Goal: Navigation & Orientation: Go to known website

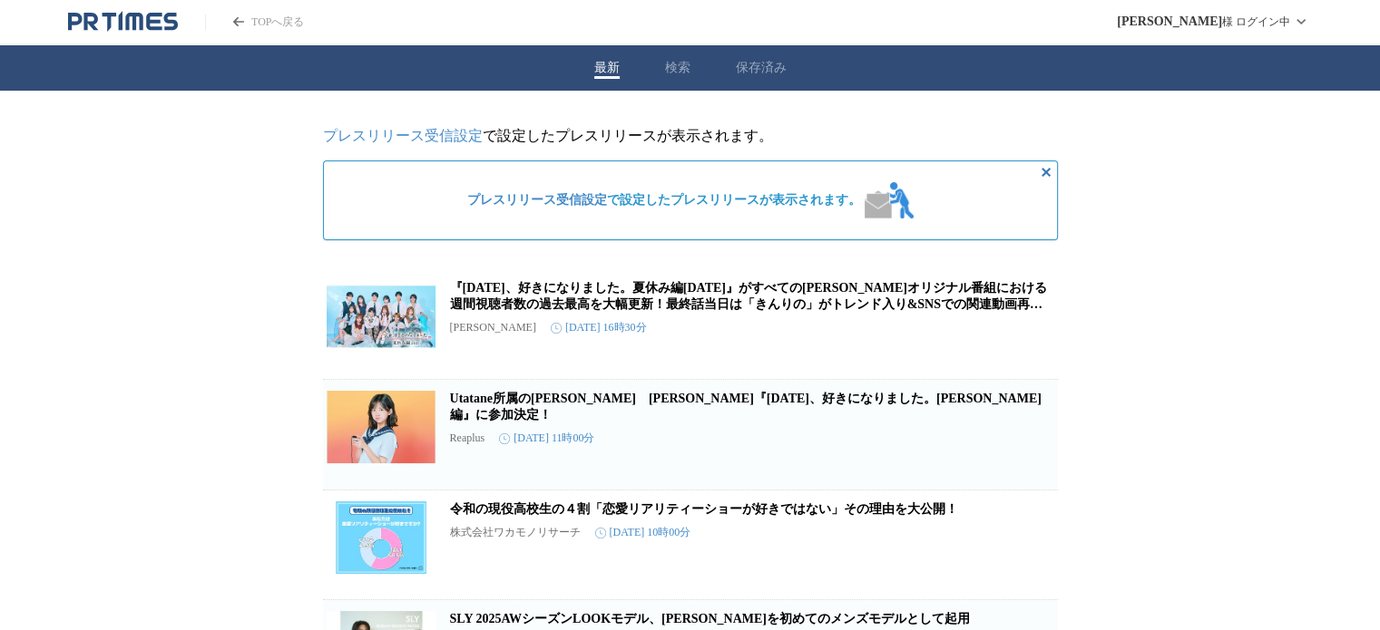
click at [124, 18] on icon "PR TIMESのトップページはこちら" at bounding box center [123, 22] width 110 height 22
click at [135, 36] on header "TOPへ戻る [PERSON_NAME] ログイン中" at bounding box center [690, 22] width 1380 height 45
click at [129, 31] on icon "PR TIMESのトップページはこちら" at bounding box center [123, 22] width 110 height 22
